Goal: Check status: Check status

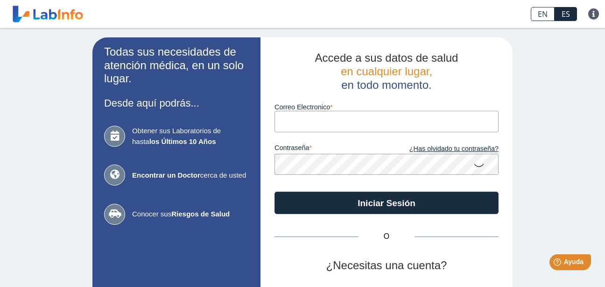
click at [321, 121] on input "Correo Electronico" at bounding box center [386, 121] width 224 height 21
type input "[EMAIL_ADDRESS][DOMAIN_NAME]"
click at [274, 191] on button "Iniciar Sesión" at bounding box center [386, 202] width 224 height 22
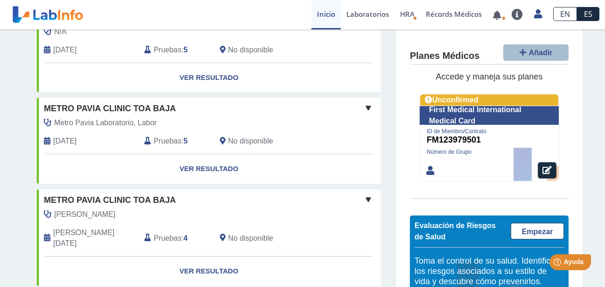
scroll to position [93, 0]
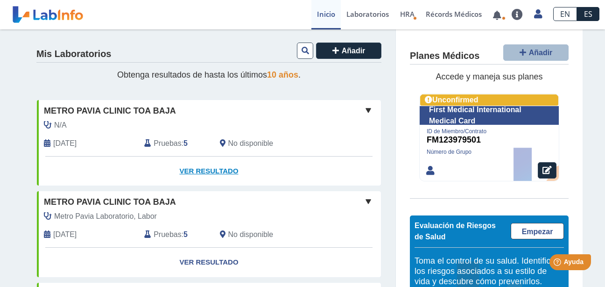
click at [193, 169] on link "Ver Resultado" at bounding box center [209, 170] width 344 height 29
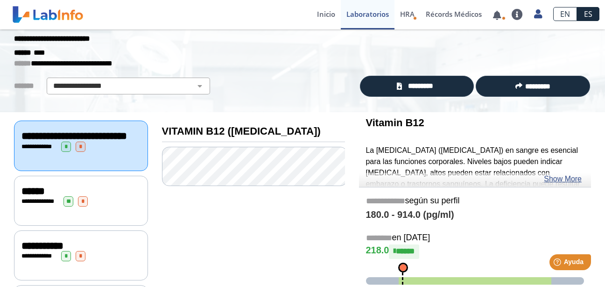
scroll to position [23, 0]
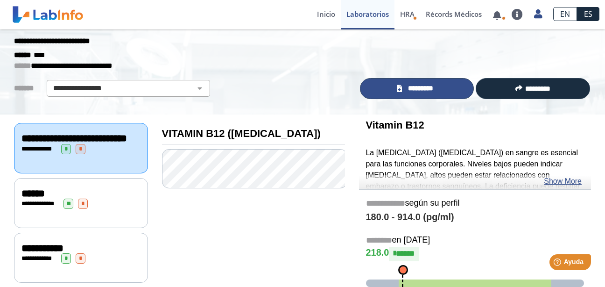
click at [401, 86] on link "*********" at bounding box center [417, 88] width 114 height 21
